Goal: Use online tool/utility: Utilize a website feature to perform a specific function

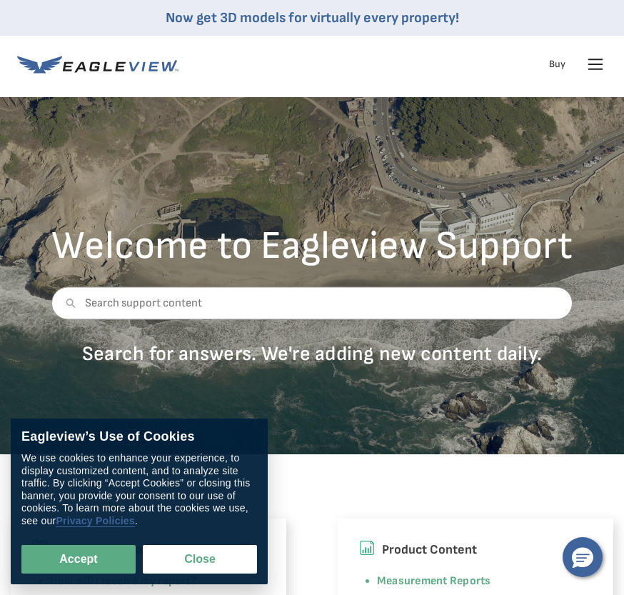
drag, startPoint x: 83, startPoint y: 556, endPoint x: 114, endPoint y: 514, distance: 52.6
click at [85, 554] on button "Accept" at bounding box center [78, 559] width 114 height 29
checkbox input "true"
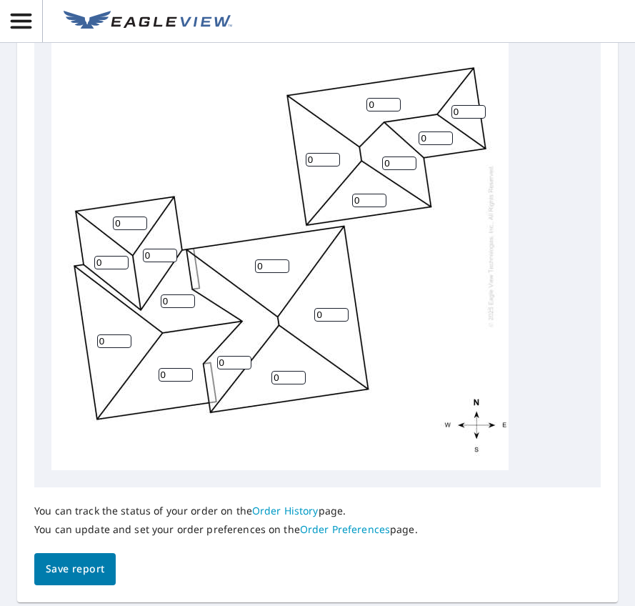
scroll to position [714, 0]
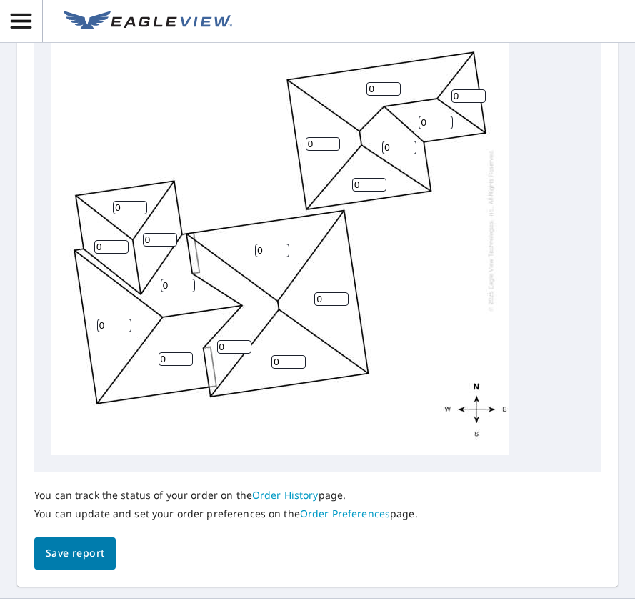
click at [140, 214] on input "0" at bounding box center [130, 208] width 34 height 14
click at [191, 174] on div "0 0 0 0 0 0 0 0 0 0 0 0 0 0 0 0" at bounding box center [279, 230] width 457 height 449
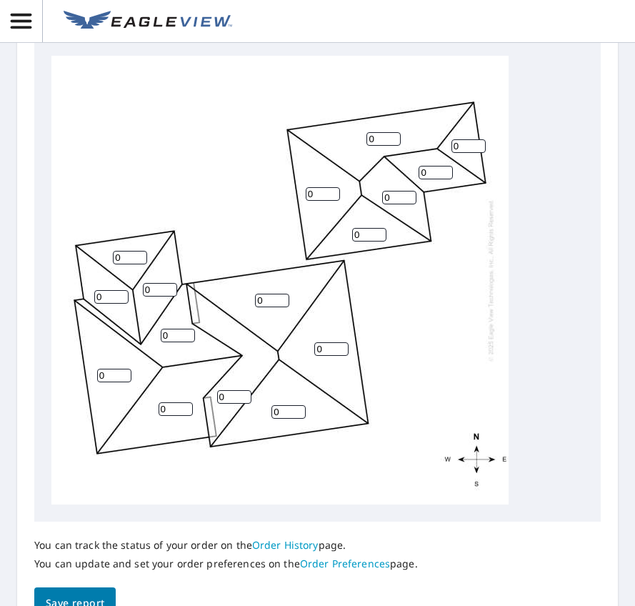
scroll to position [15, 0]
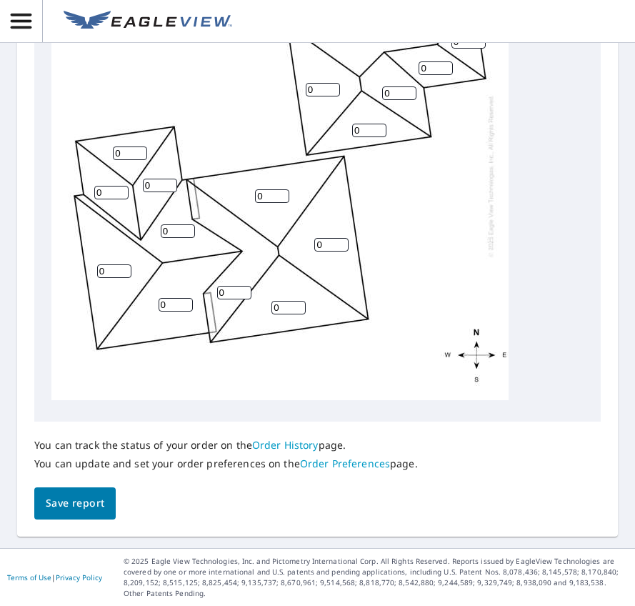
click at [65, 506] on span "Save report" at bounding box center [75, 503] width 59 height 18
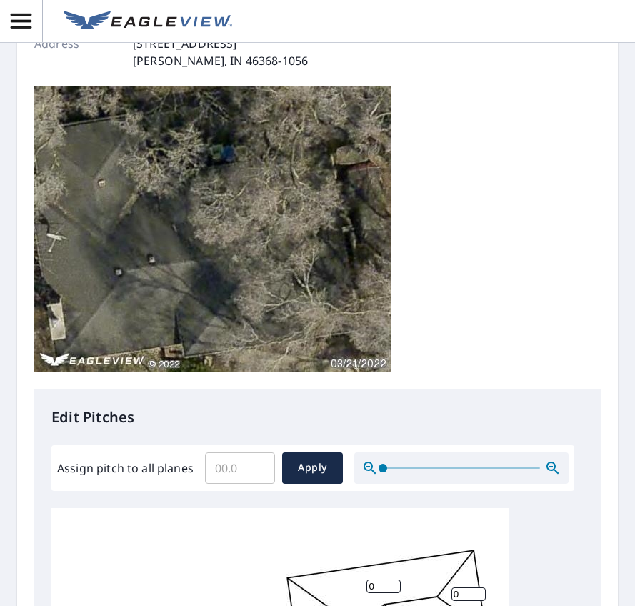
scroll to position [272, 0]
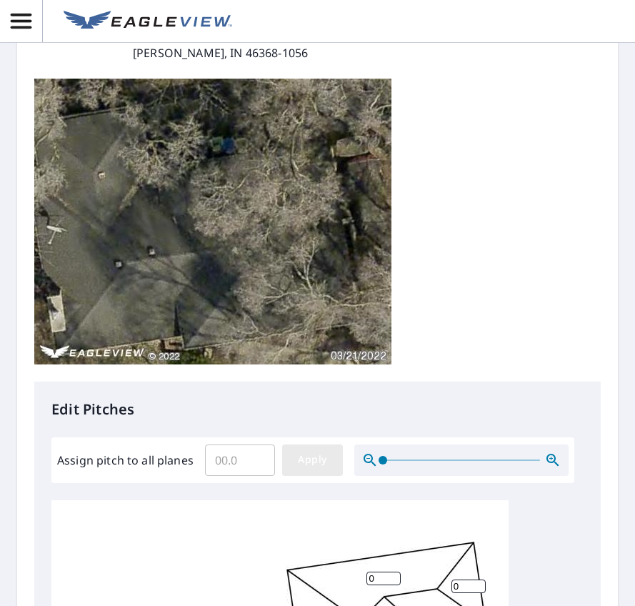
click at [312, 460] on span "Apply" at bounding box center [313, 460] width 38 height 18
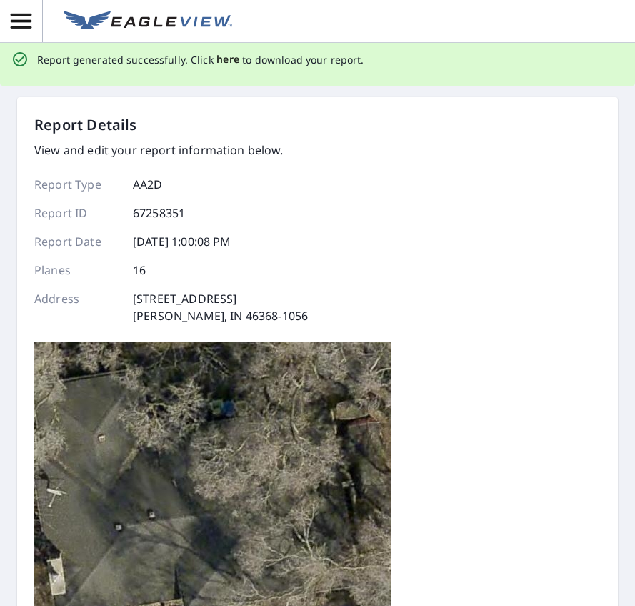
scroll to position [0, 0]
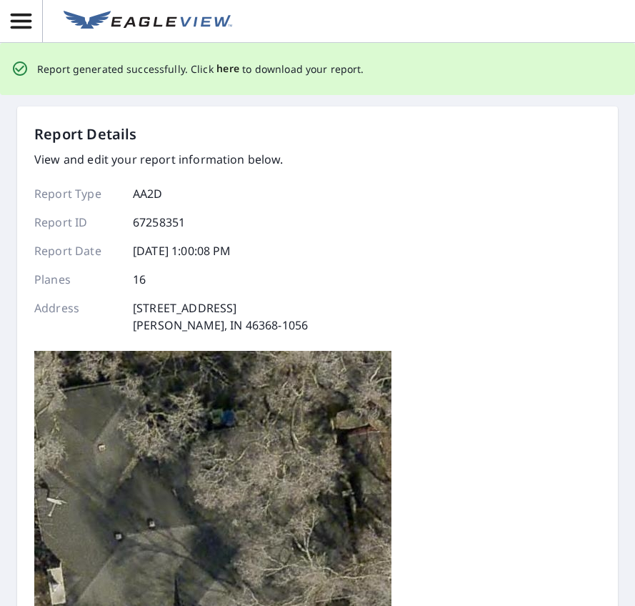
click at [225, 66] on span "here" at bounding box center [228, 69] width 24 height 18
